Goal: Task Accomplishment & Management: Use online tool/utility

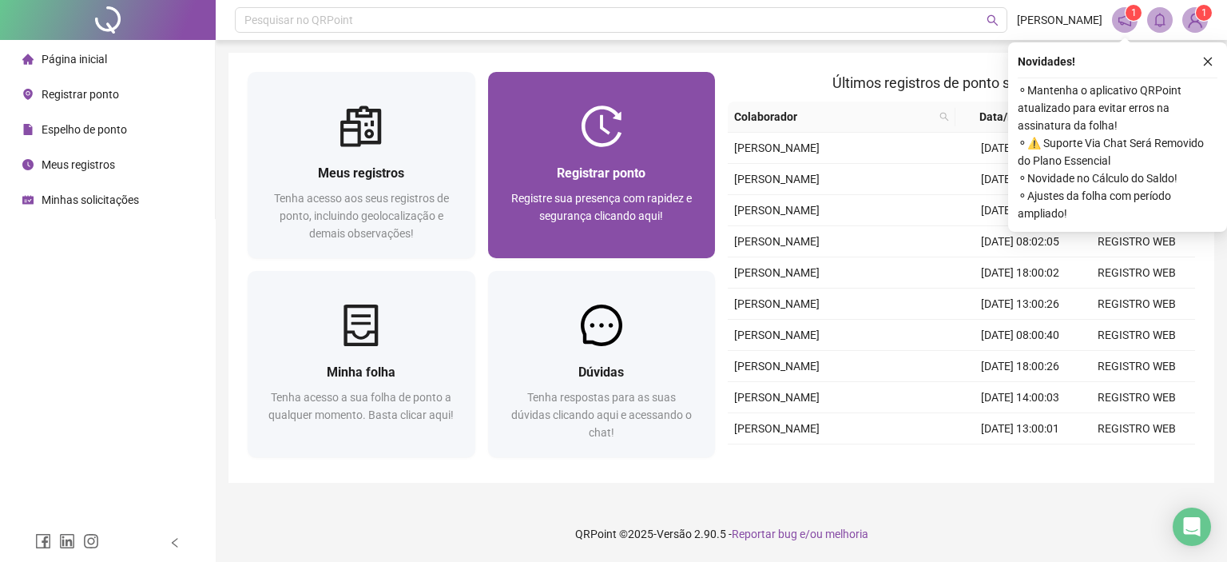
click at [601, 185] on div "Registrar ponto Registre sua presença com rapidez e segurança clicando aqui!" at bounding box center [601, 202] width 189 height 79
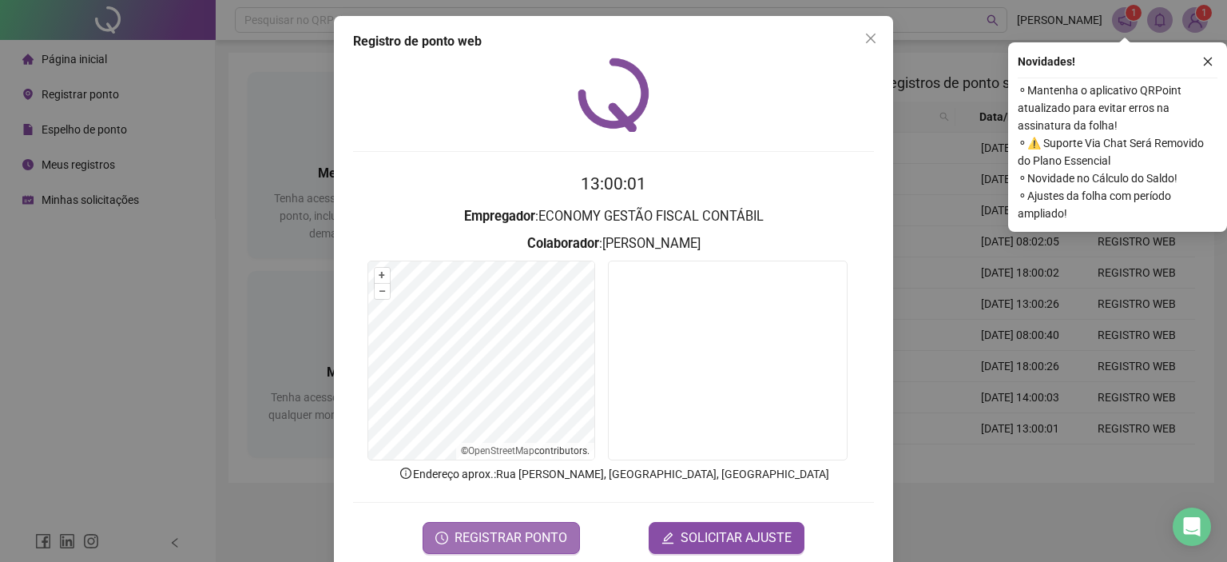
click at [473, 528] on span "REGISTRAR PONTO" at bounding box center [511, 537] width 113 height 19
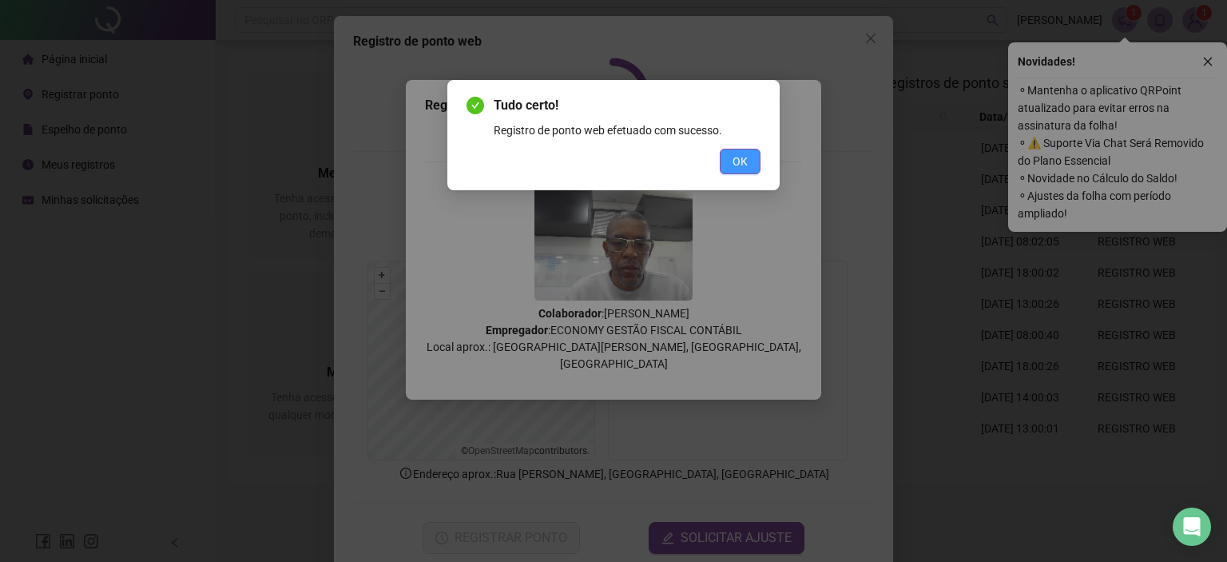
click at [738, 160] on span "OK" at bounding box center [740, 162] width 15 height 18
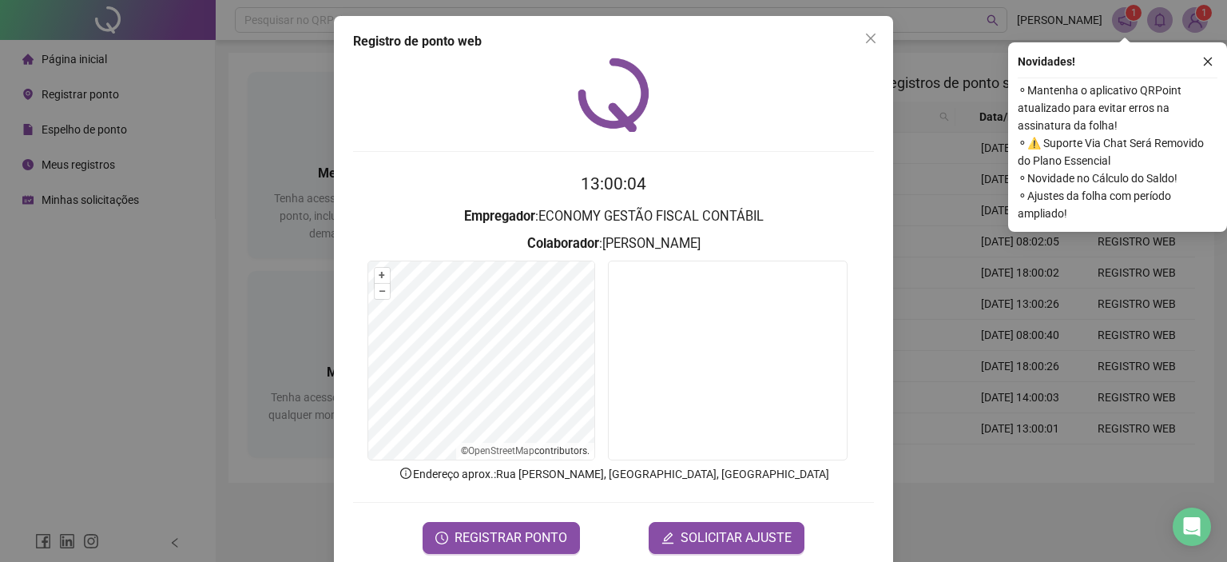
click at [865, 36] on icon "close" at bounding box center [871, 38] width 13 height 13
